Goal: Check status: Check status

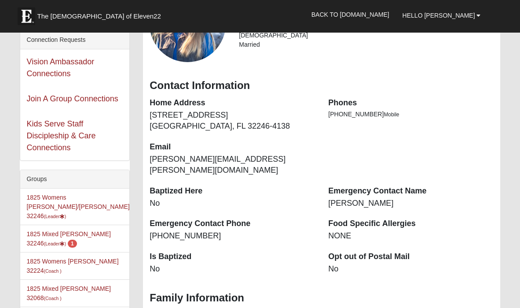
scroll to position [95, 0]
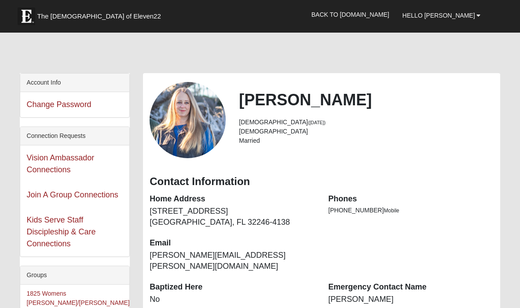
scroll to position [95, 0]
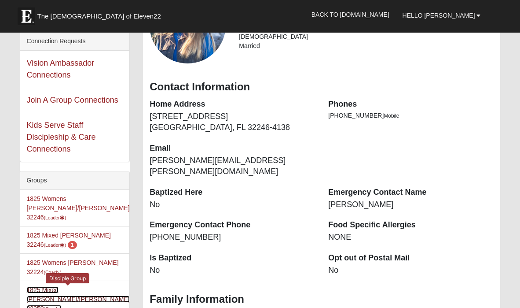
click at [69, 286] on link "1825 Mixed Andrew/Anderson 32259 (Coach )" at bounding box center [78, 299] width 103 height 26
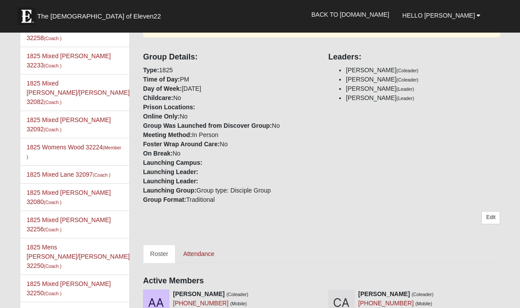
scroll to position [281, 0]
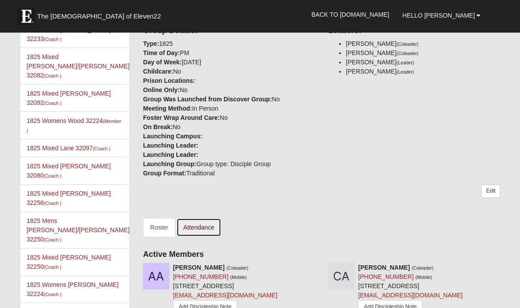
click at [207, 218] on link "Attendance" at bounding box center [198, 227] width 45 height 18
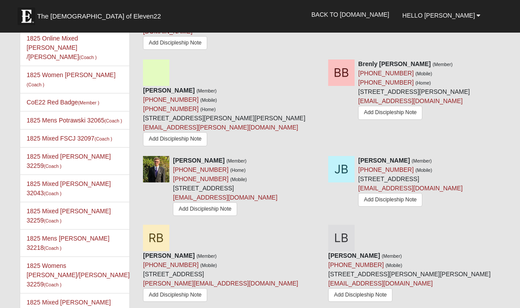
scroll to position [739, 0]
